Goal: Information Seeking & Learning: Learn about a topic

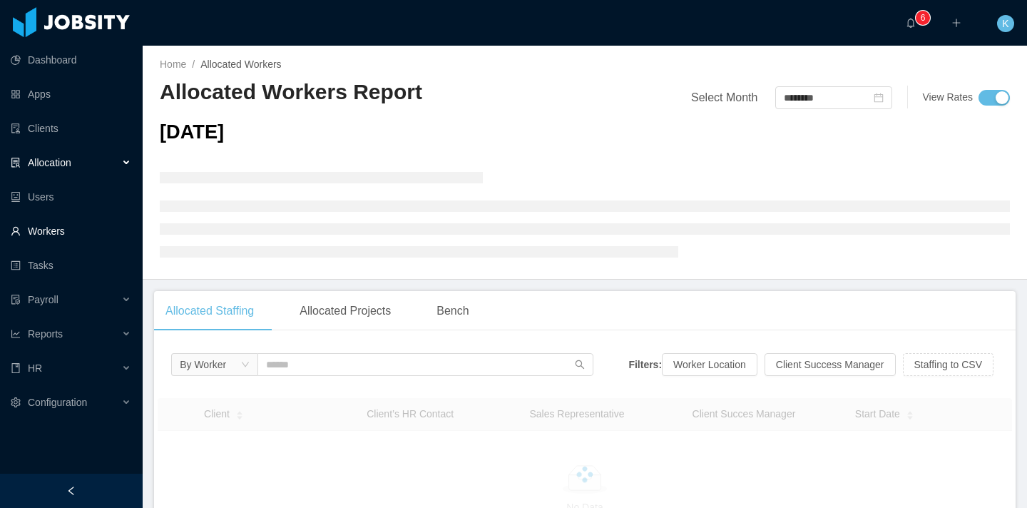
click at [69, 227] on link "Workers" at bounding box center [71, 231] width 120 height 29
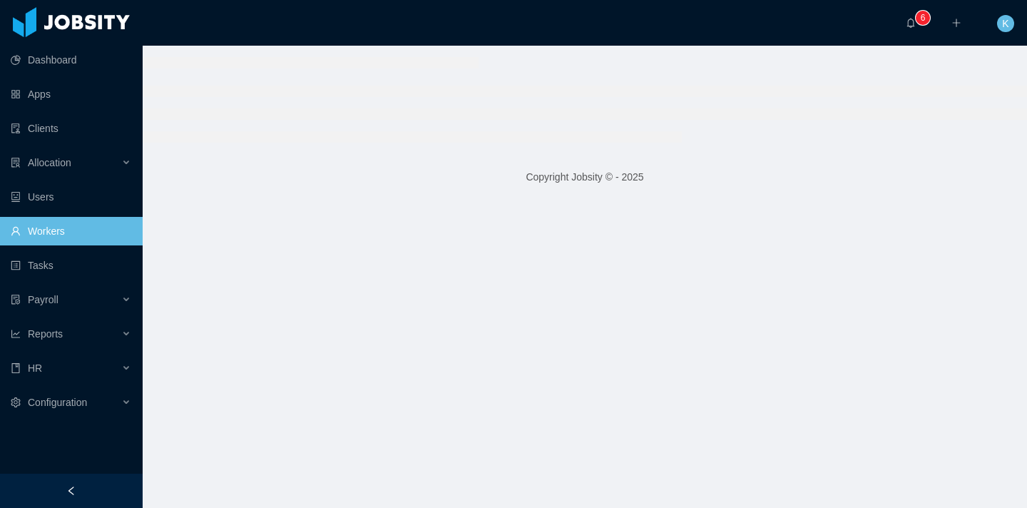
click at [63, 233] on link "Workers" at bounding box center [71, 231] width 120 height 29
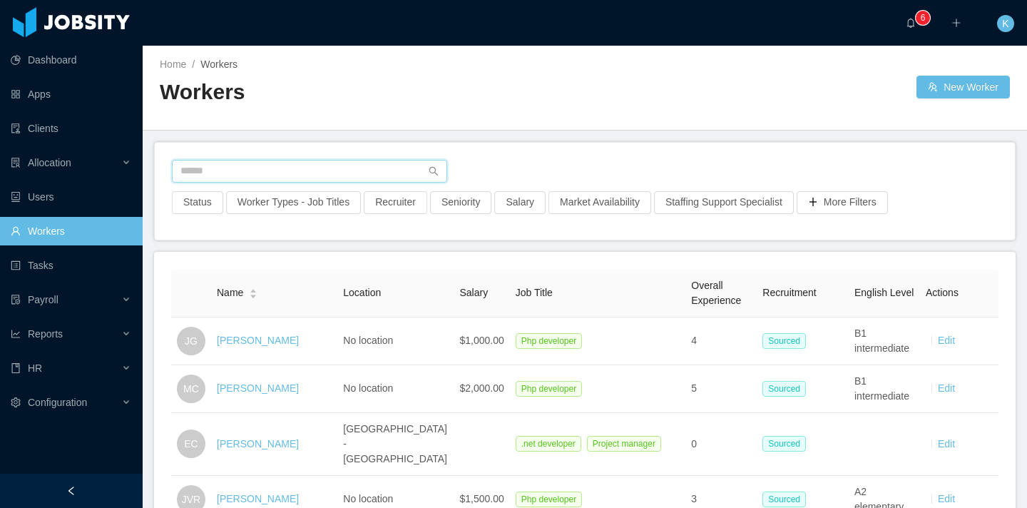
click at [195, 174] on input "text" at bounding box center [309, 171] width 275 height 23
paste input "**********"
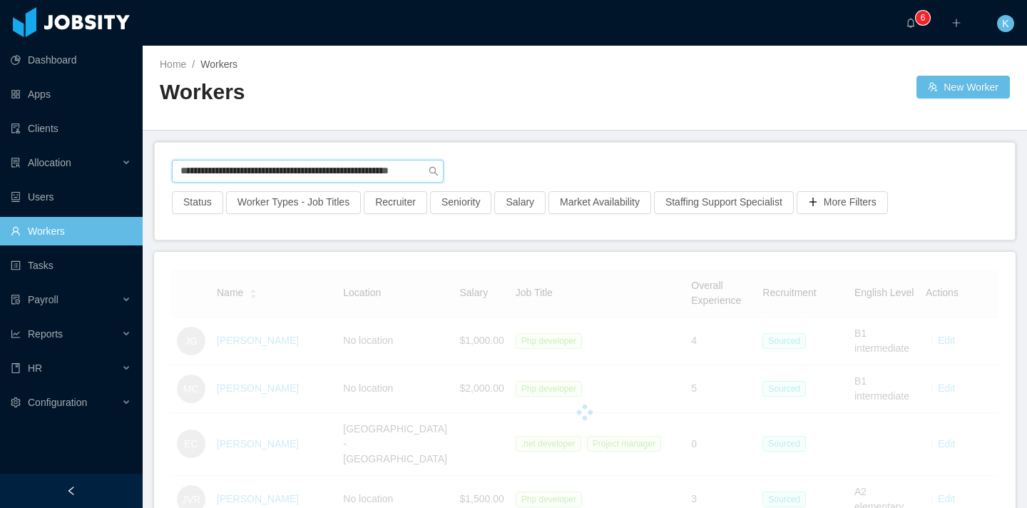
scroll to position [0, 34]
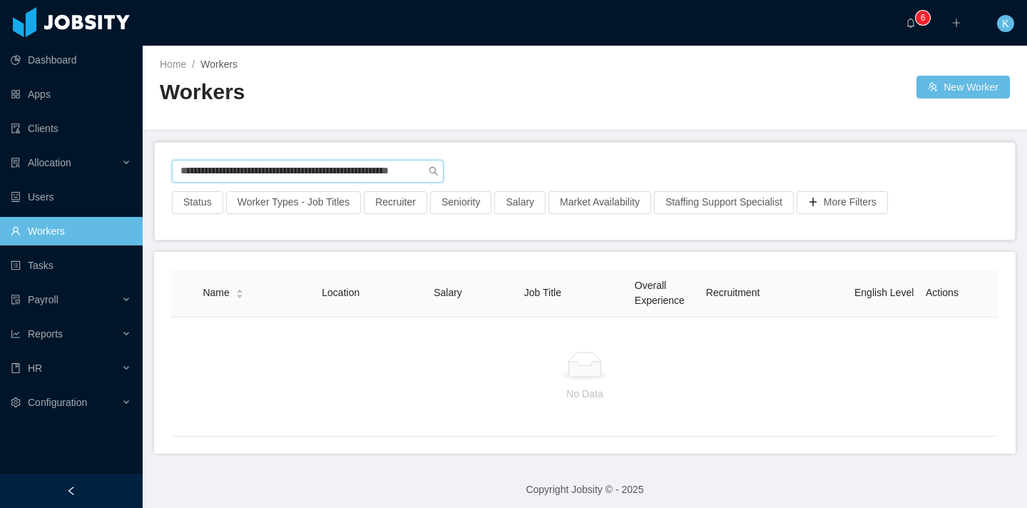
drag, startPoint x: 230, startPoint y: 173, endPoint x: 525, endPoint y: 168, distance: 295.2
click at [525, 168] on div "**********" at bounding box center [584, 175] width 825 height 31
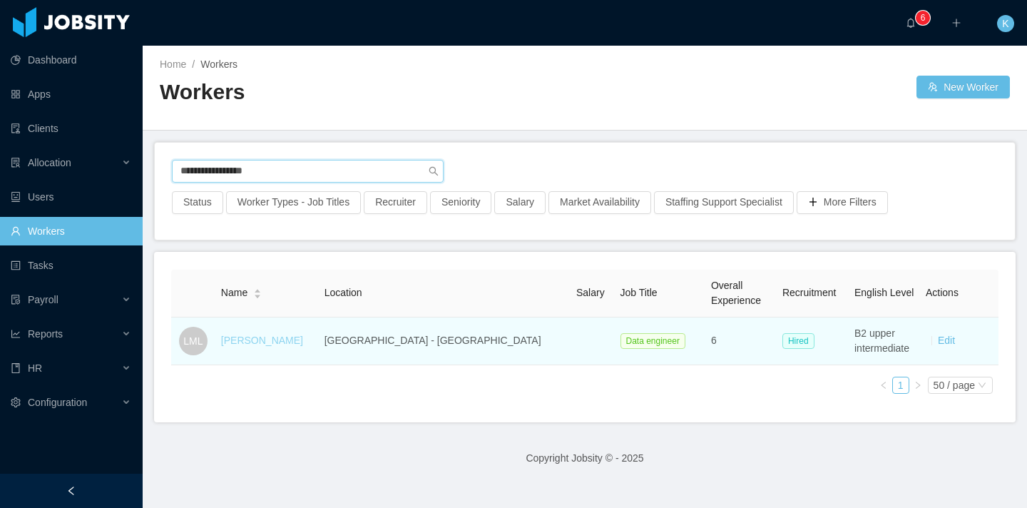
type input "**********"
click at [269, 342] on link "[PERSON_NAME]" at bounding box center [262, 339] width 82 height 11
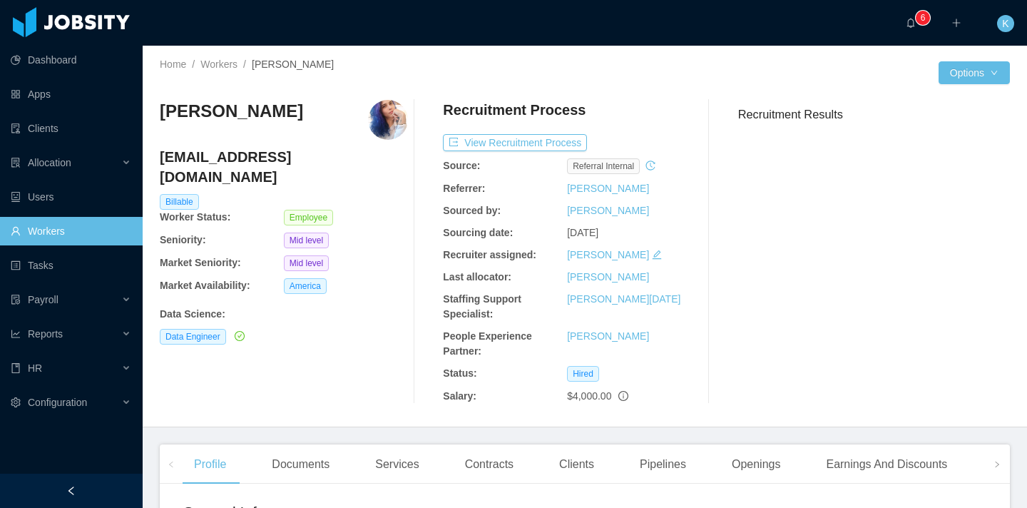
click at [81, 218] on link "Workers" at bounding box center [71, 231] width 120 height 29
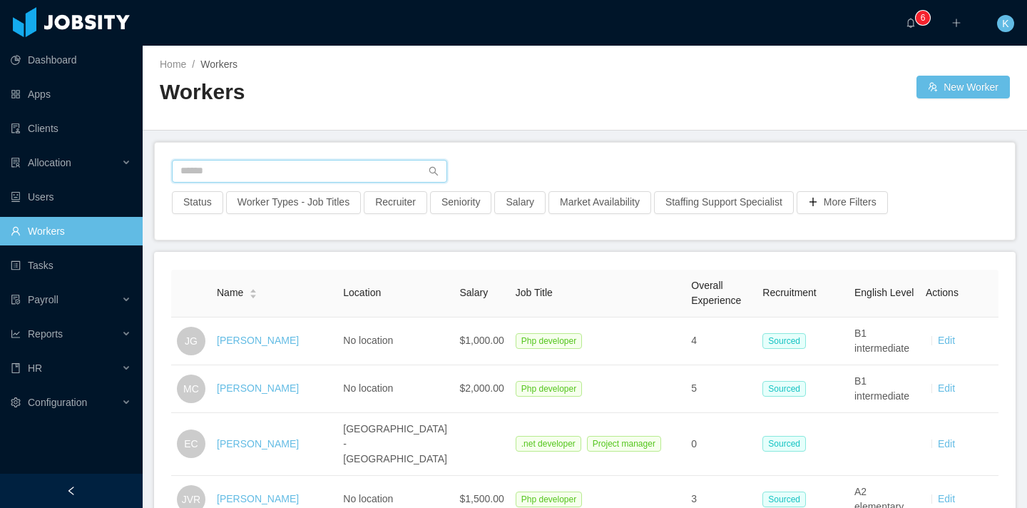
click at [247, 176] on input "text" at bounding box center [309, 171] width 275 height 23
paste input "**********"
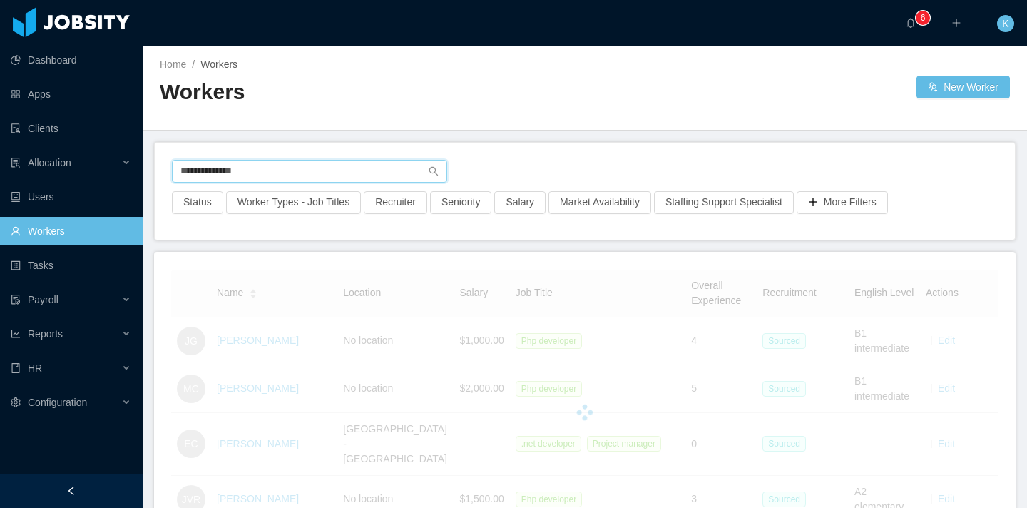
type input "**********"
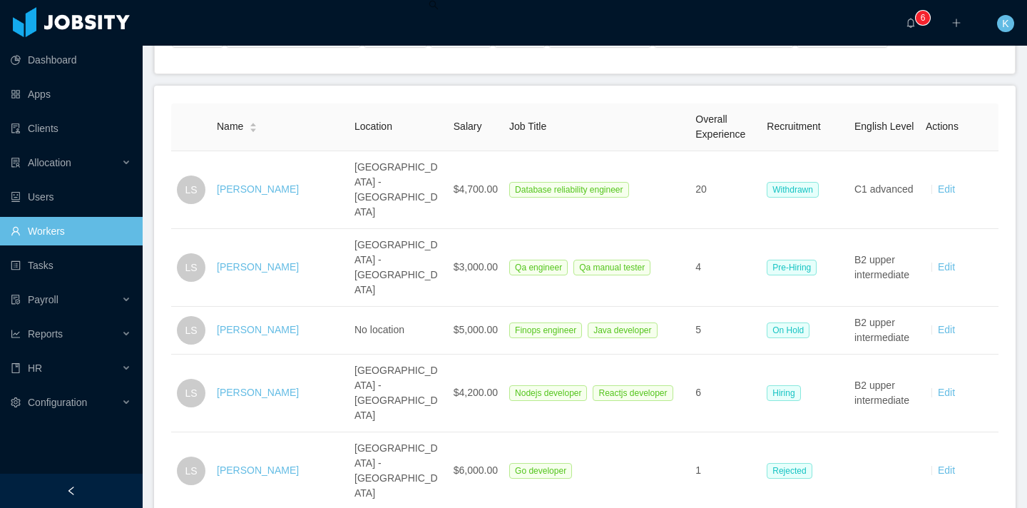
scroll to position [168, 0]
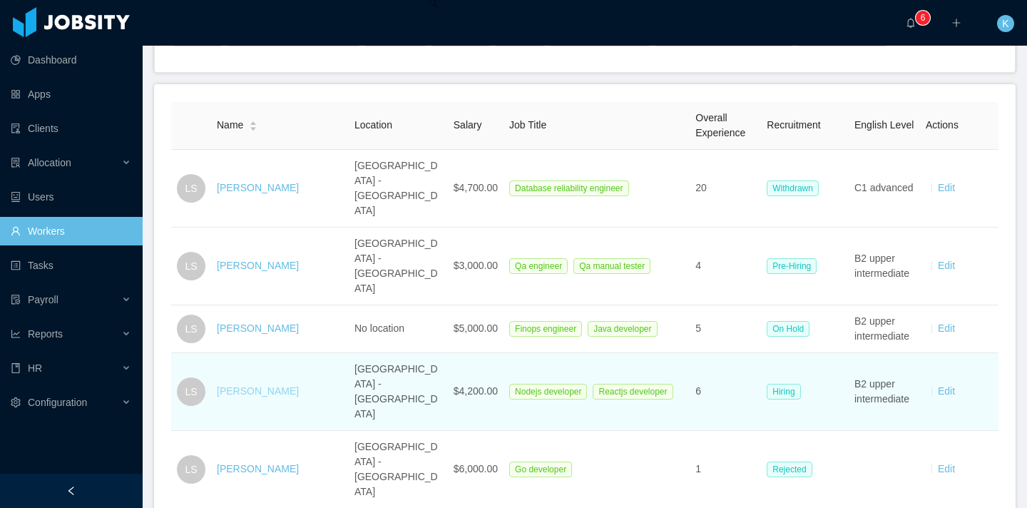
click at [280, 385] on link "[PERSON_NAME]" at bounding box center [258, 390] width 82 height 11
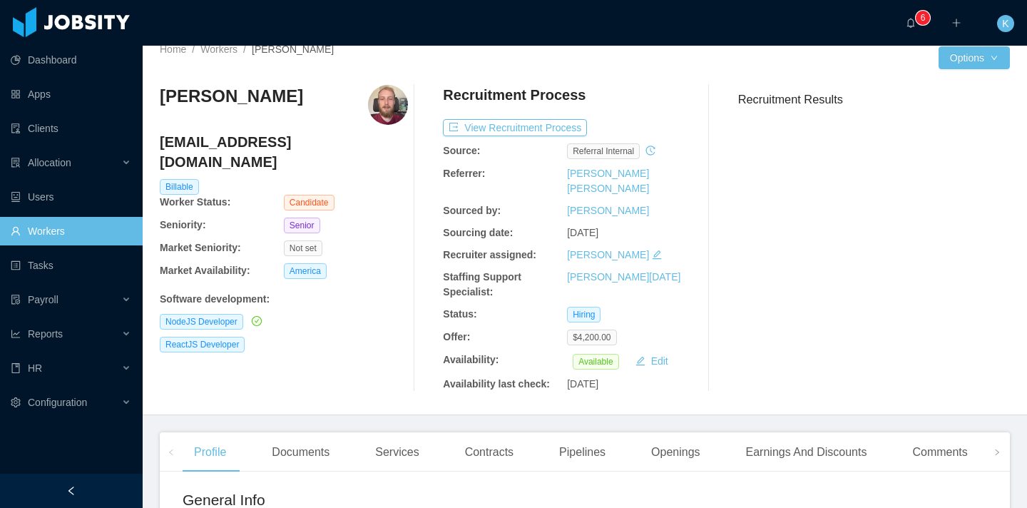
scroll to position [274, 0]
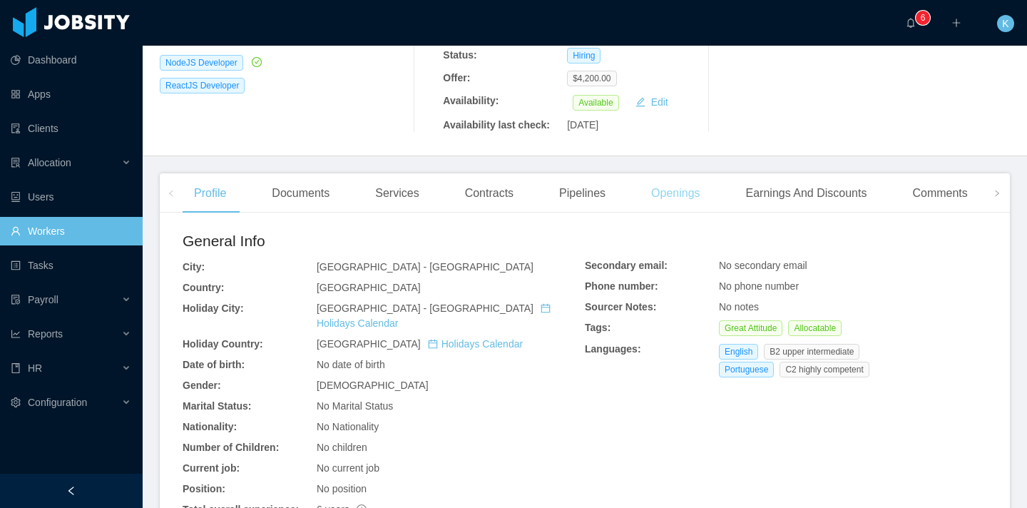
click at [695, 180] on div "Openings" at bounding box center [675, 193] width 72 height 40
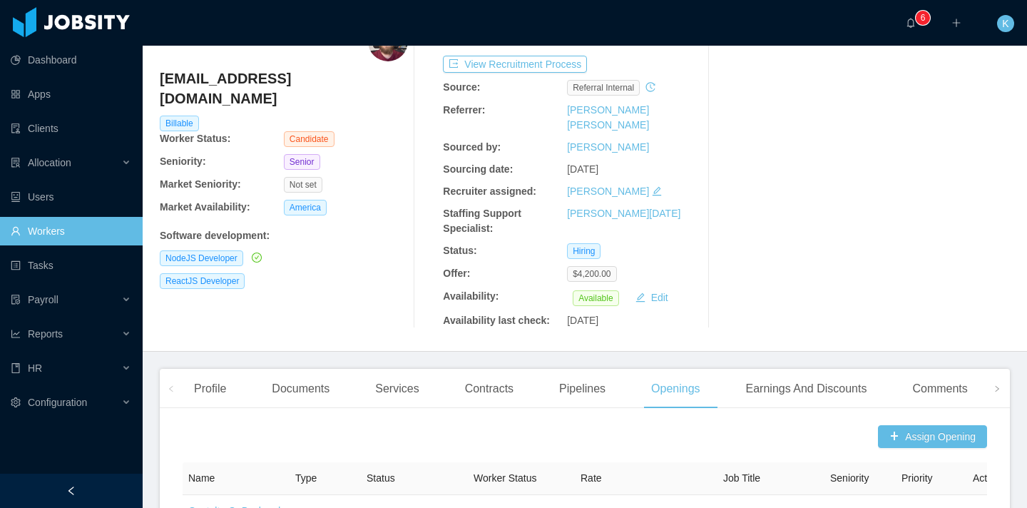
scroll to position [66, 0]
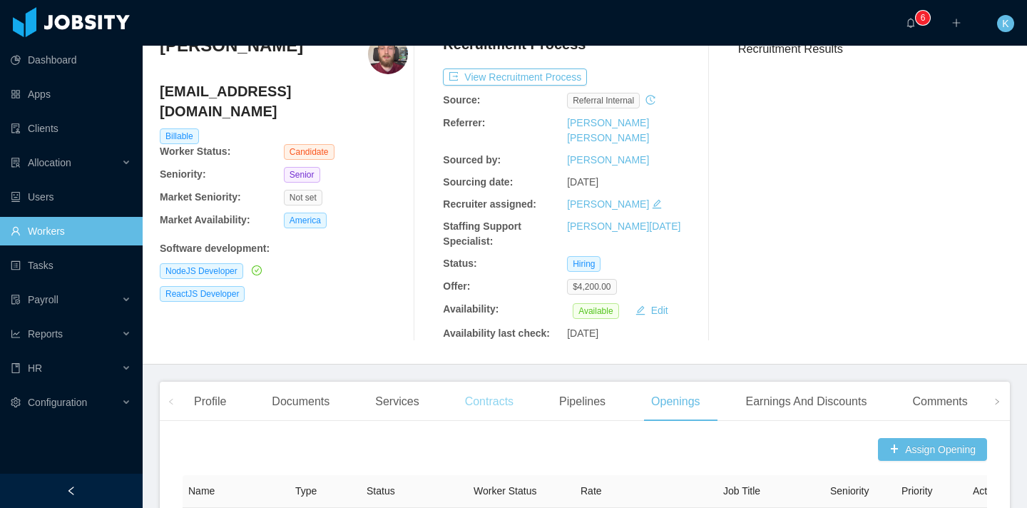
click at [495, 389] on div "Contracts" at bounding box center [488, 401] width 71 height 40
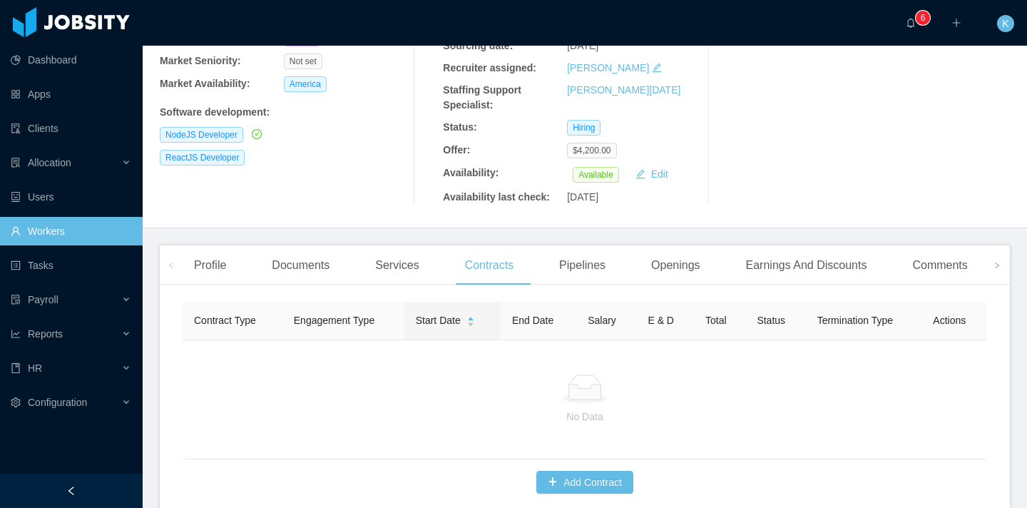
scroll to position [272, 0]
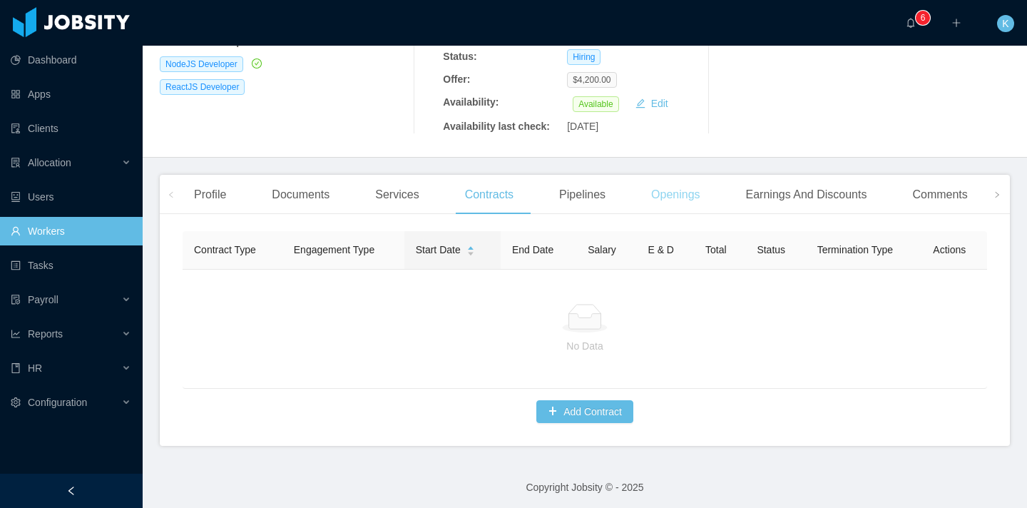
click at [689, 180] on div "Openings" at bounding box center [675, 195] width 72 height 40
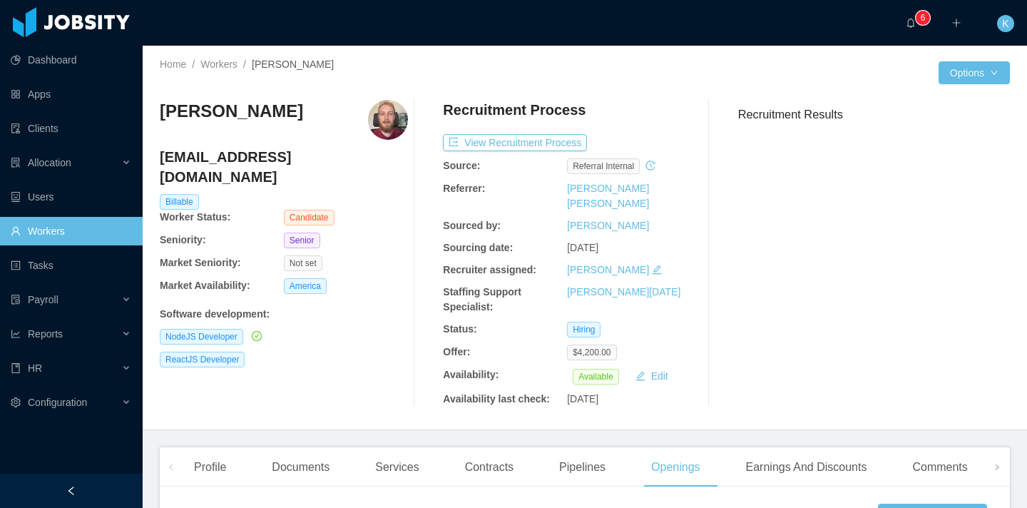
click at [395, 255] on div "Not set" at bounding box center [346, 263] width 124 height 16
click at [226, 111] on h3 "[PERSON_NAME]" at bounding box center [231, 111] width 143 height 23
click at [225, 111] on h3 "[PERSON_NAME]" at bounding box center [231, 111] width 143 height 23
copy h3 "[PERSON_NAME]"
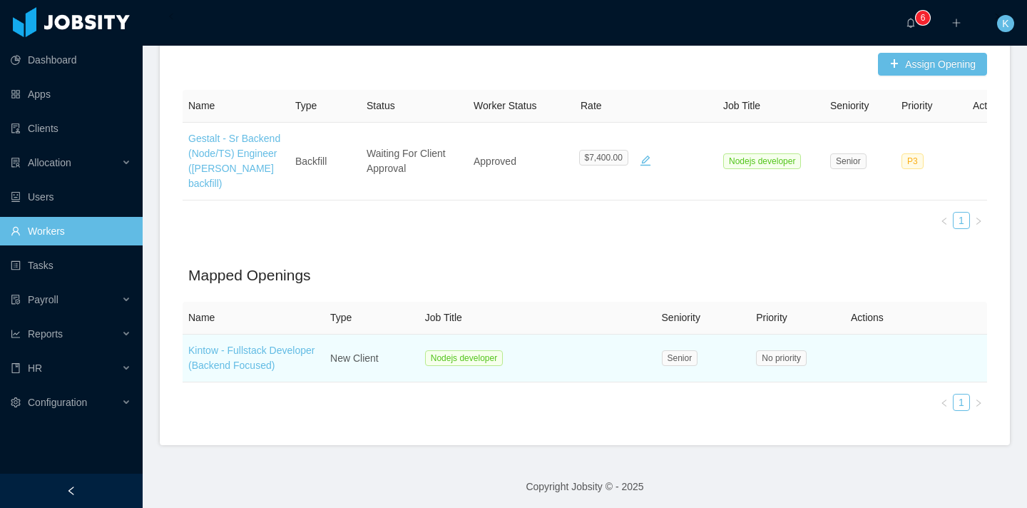
scroll to position [385, 0]
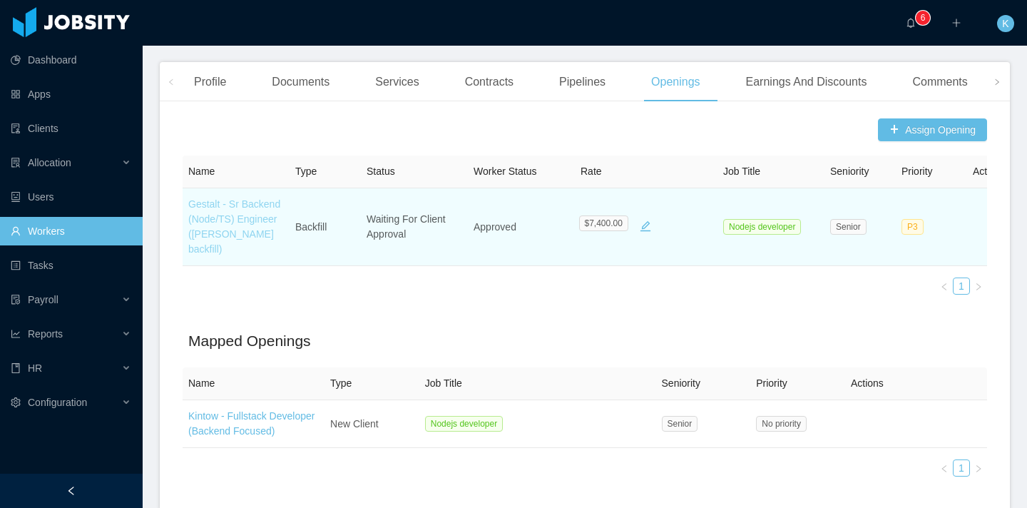
click at [242, 215] on link "Gestalt - Sr Backend (Node/TS) Engineer ([PERSON_NAME] backfill)" at bounding box center [234, 226] width 92 height 56
